Goal: Find contact information: Obtain details needed to contact an individual or organization

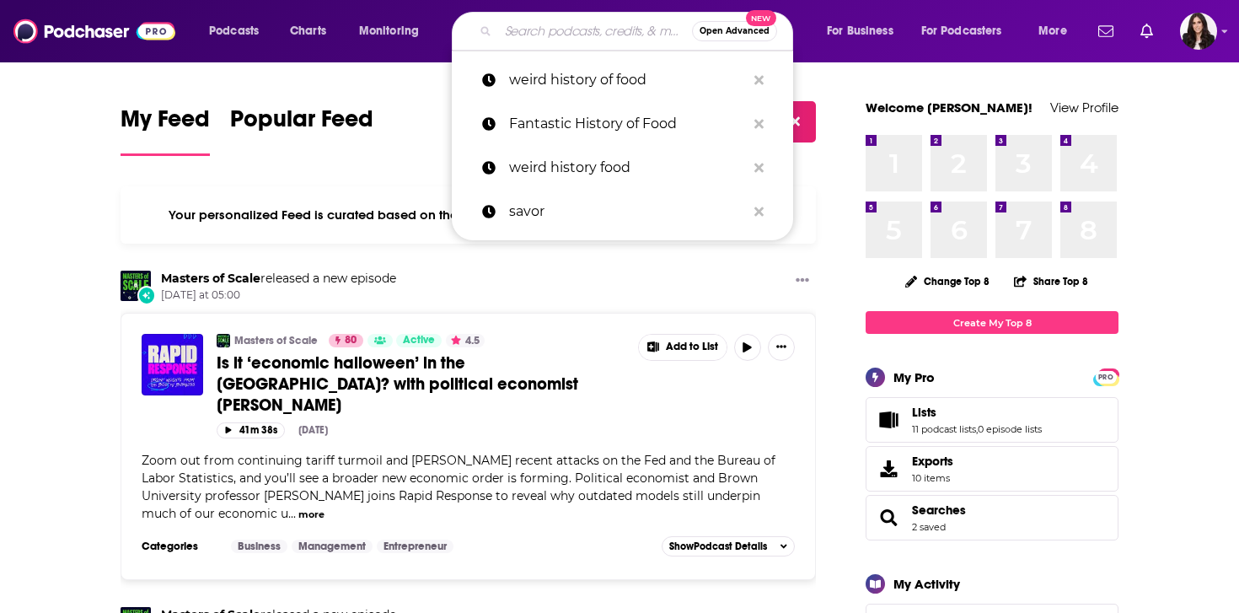
click at [519, 35] on input "Search podcasts, credits, & more..." at bounding box center [595, 31] width 194 height 27
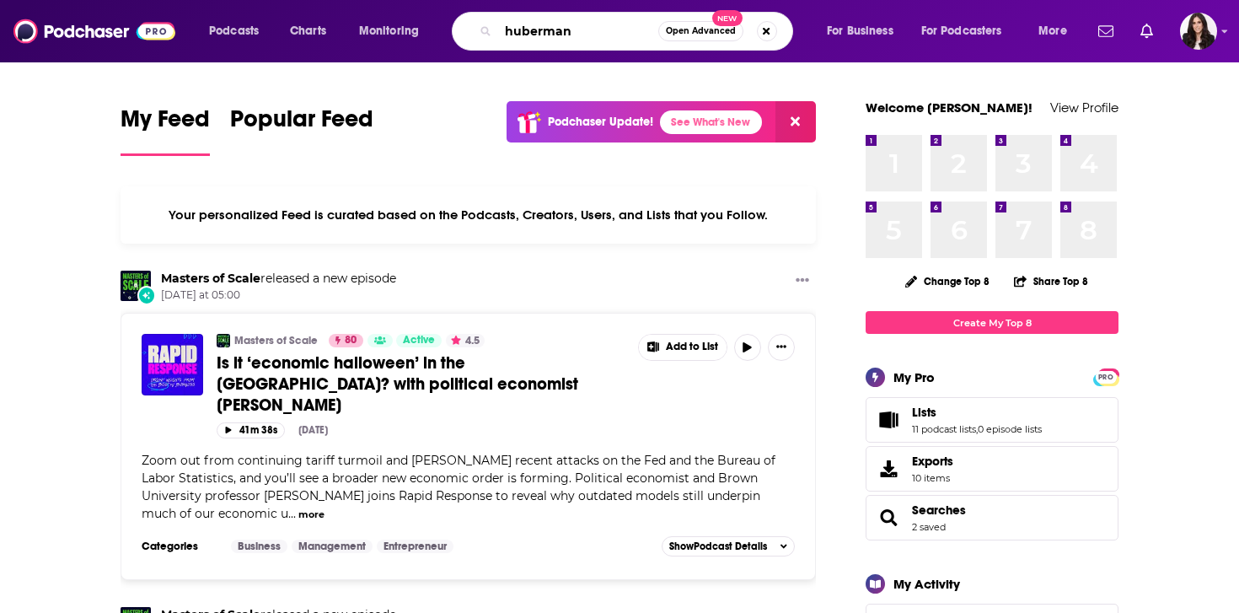
type input "huberman"
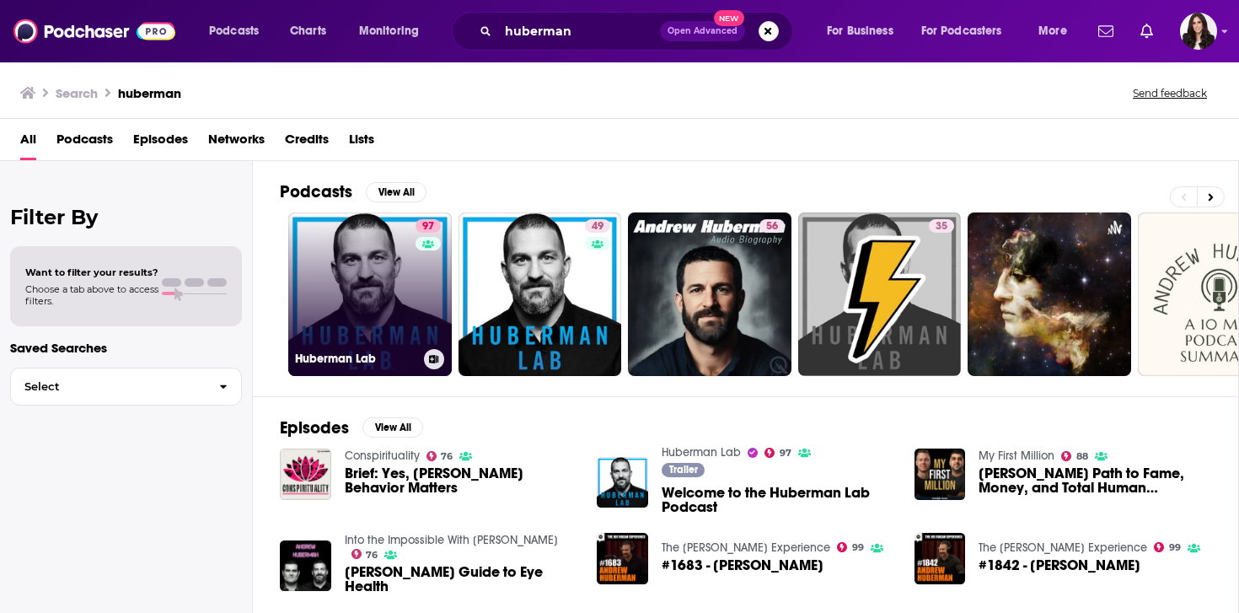
click at [388, 362] on h3 "Huberman Lab" at bounding box center [356, 359] width 122 height 14
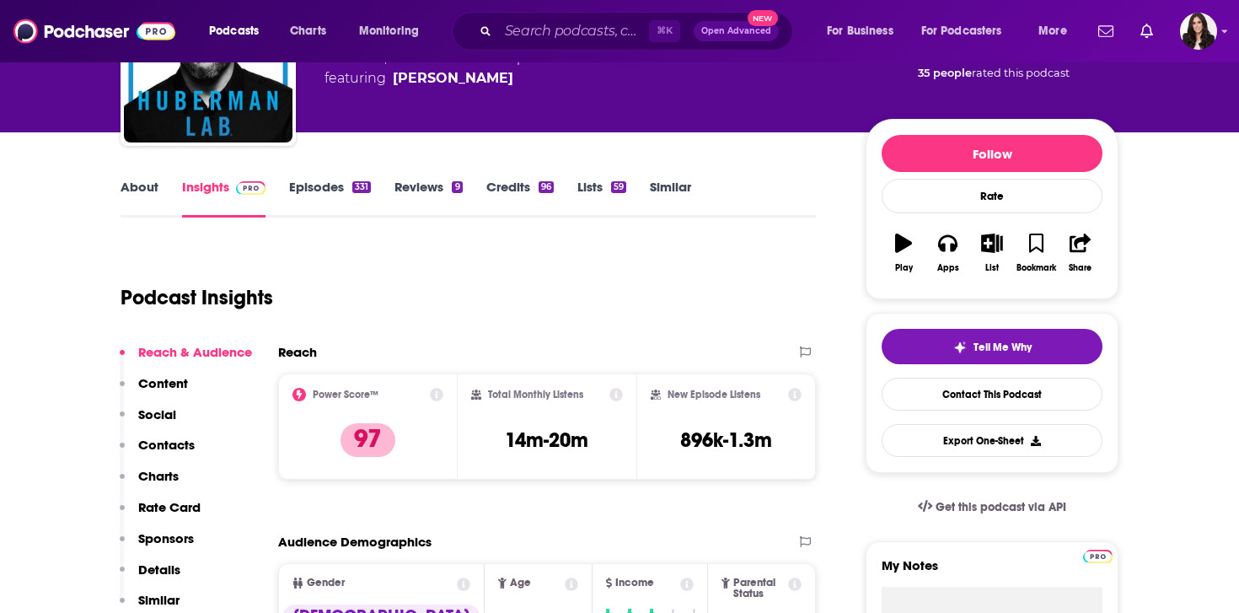
scroll to position [150, 0]
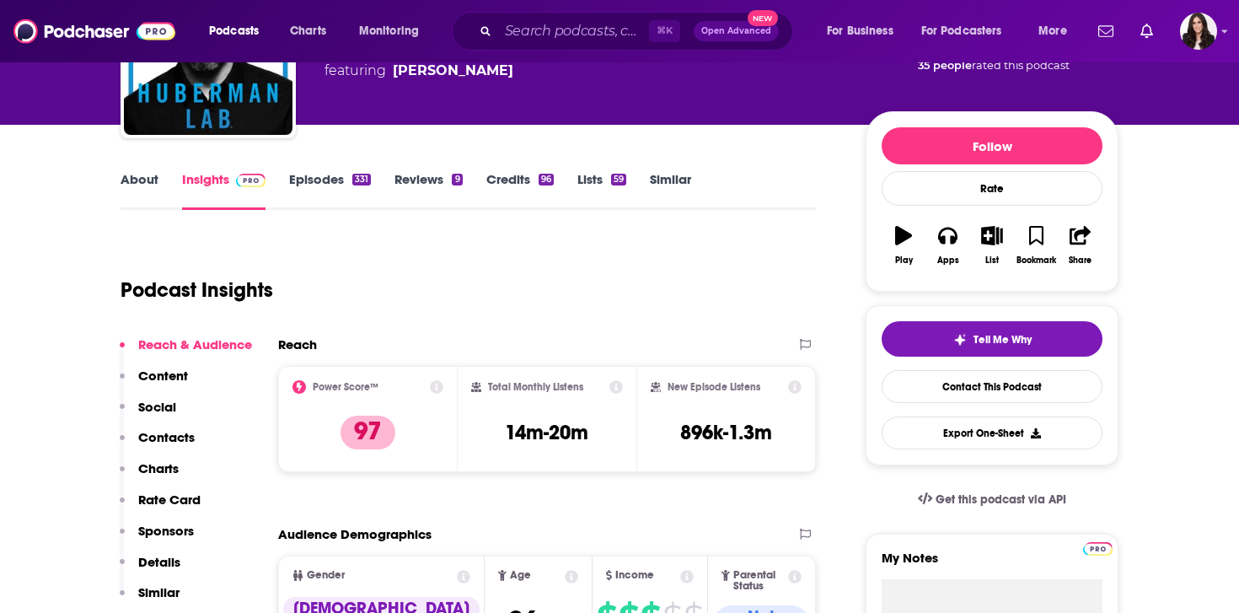
click at [167, 436] on p "Contacts" at bounding box center [166, 437] width 56 height 16
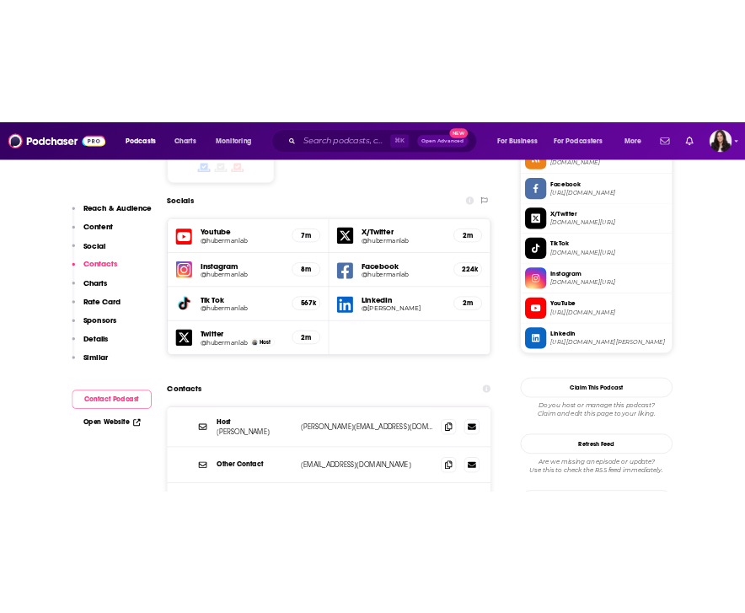
scroll to position [1523, 0]
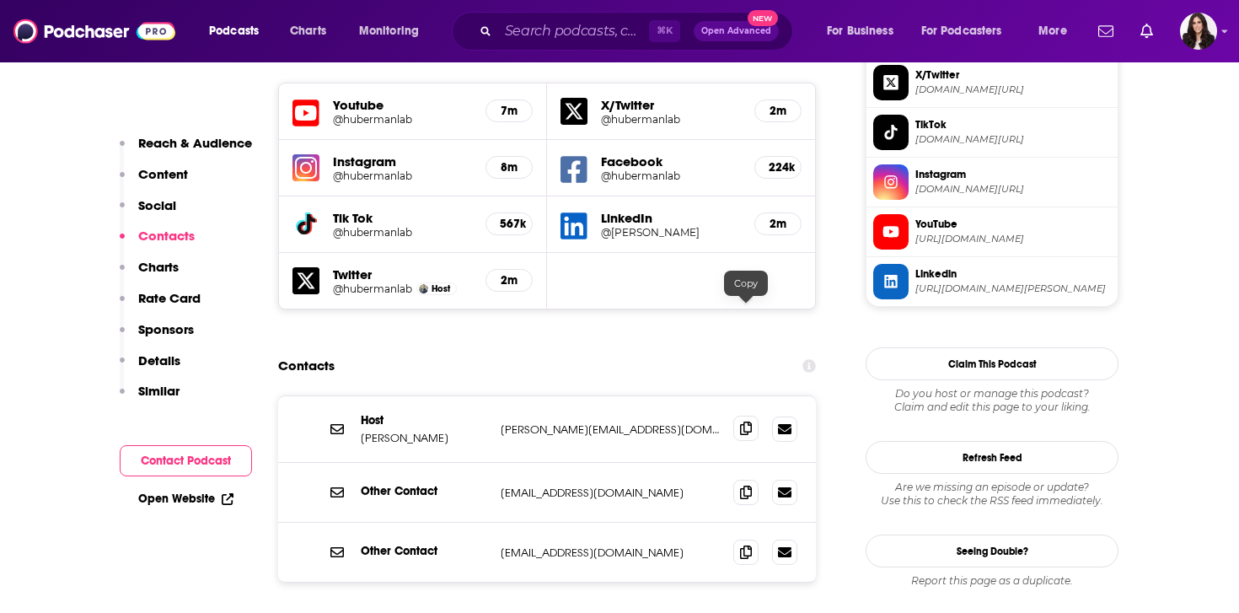
click at [743, 422] on icon at bounding box center [746, 428] width 12 height 13
click at [736, 479] on span at bounding box center [745, 491] width 25 height 25
